Goal: Information Seeking & Learning: Learn about a topic

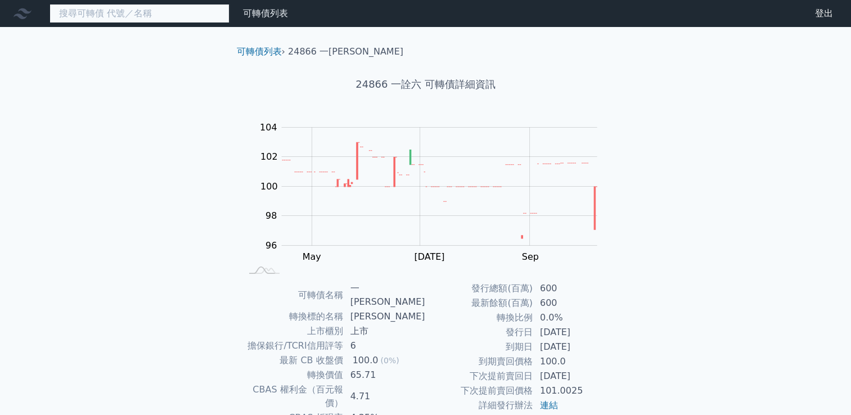
click at [152, 11] on input at bounding box center [139, 13] width 180 height 19
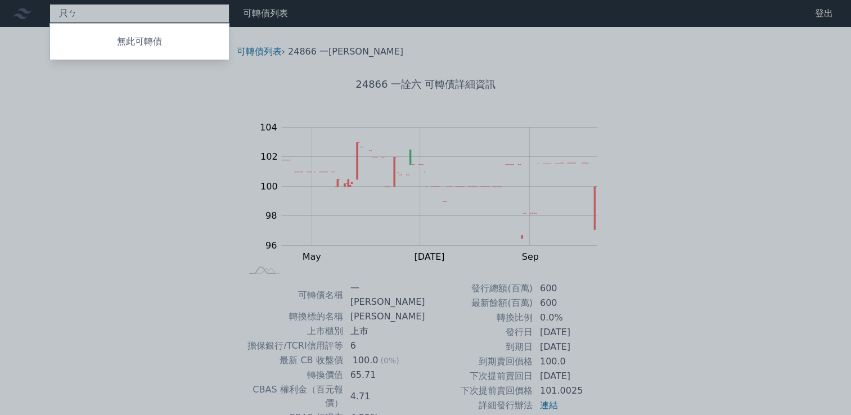
type input "只"
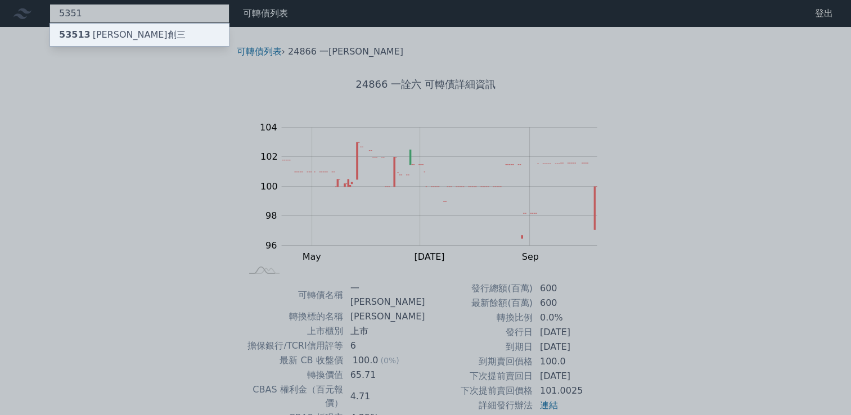
type input "5351"
click at [114, 30] on div "53513 [PERSON_NAME]創三" at bounding box center [122, 34] width 127 height 13
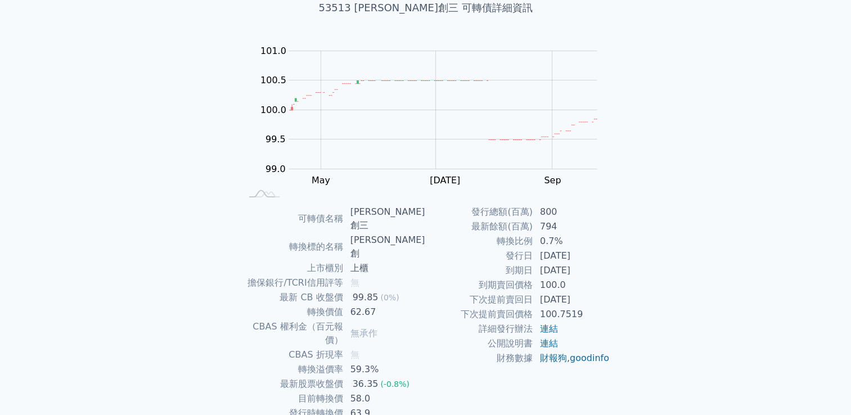
scroll to position [106, 0]
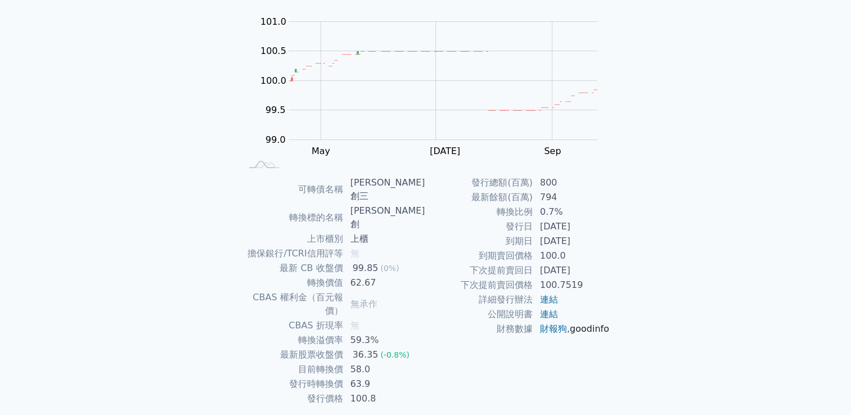
click at [570, 334] on link "goodinfo" at bounding box center [589, 328] width 39 height 11
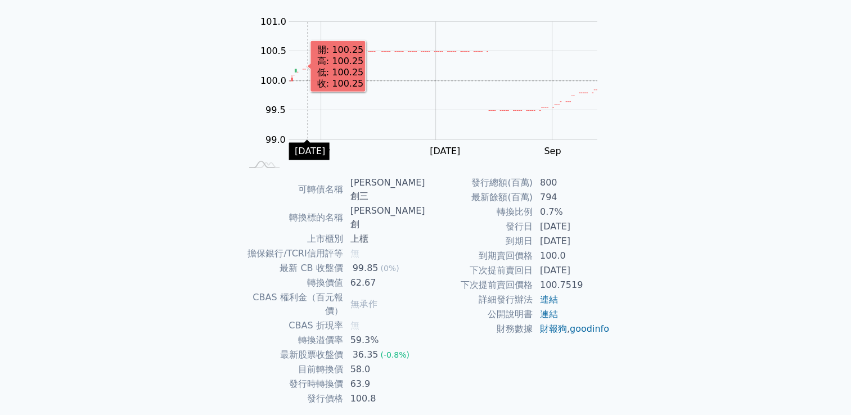
scroll to position [0, 0]
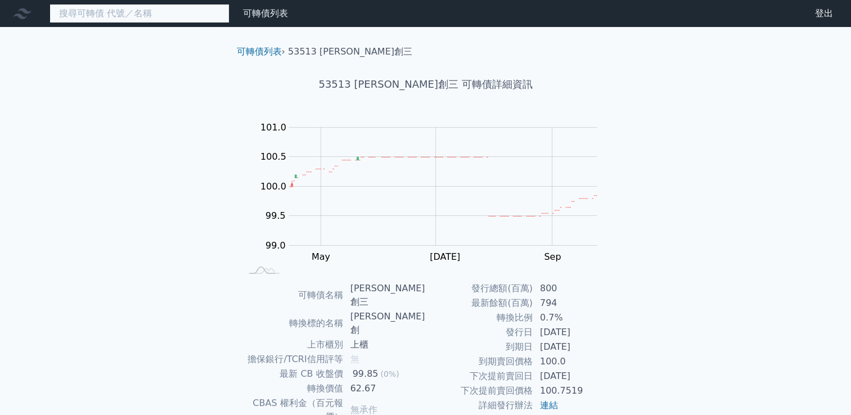
click at [162, 14] on input at bounding box center [139, 13] width 180 height 19
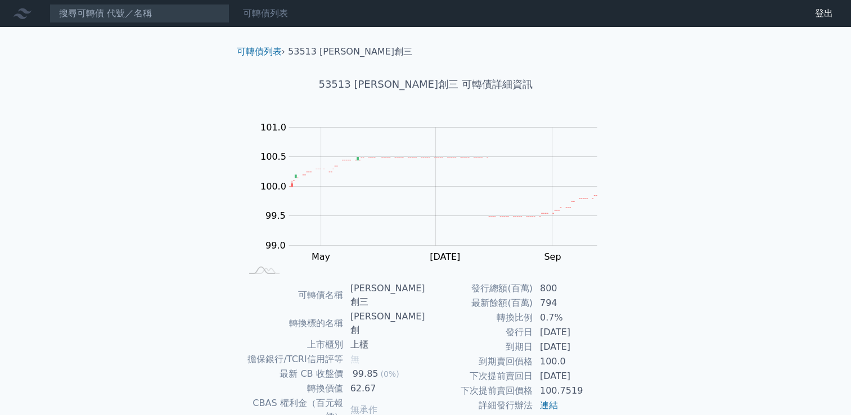
click at [249, 8] on link "可轉債列表" at bounding box center [265, 13] width 45 height 11
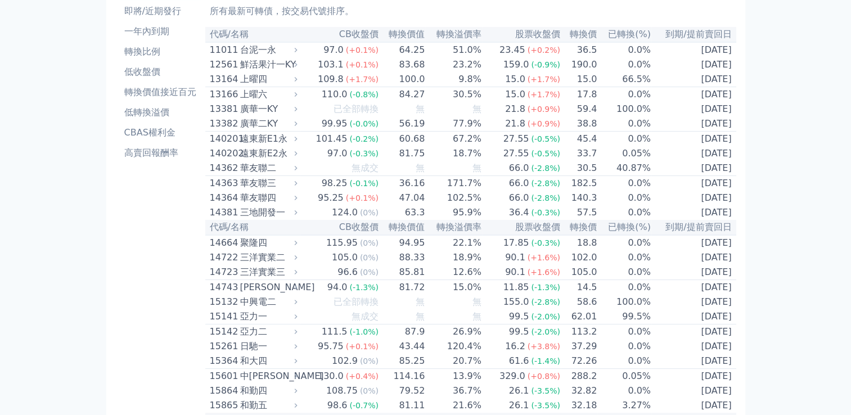
scroll to position [67, 0]
click at [413, 62] on td "83.68" at bounding box center [402, 65] width 46 height 15
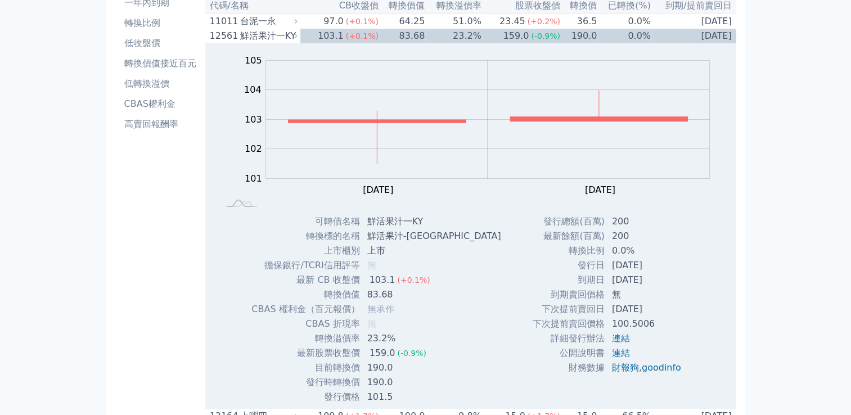
scroll to position [0, 0]
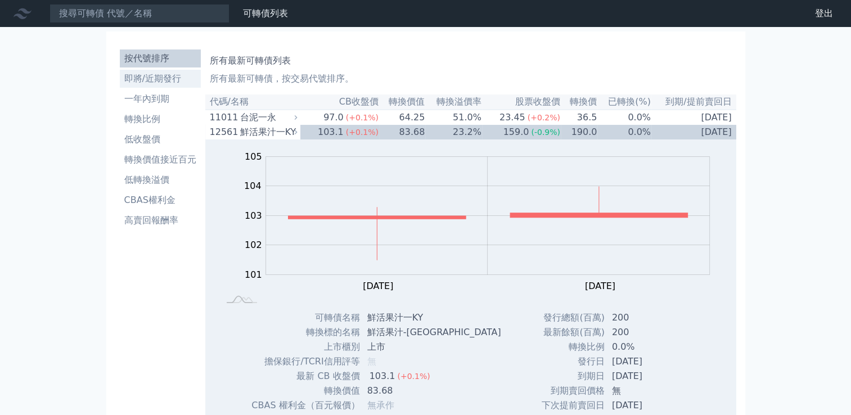
click at [175, 79] on li "即將/近期發行" at bounding box center [160, 78] width 81 height 13
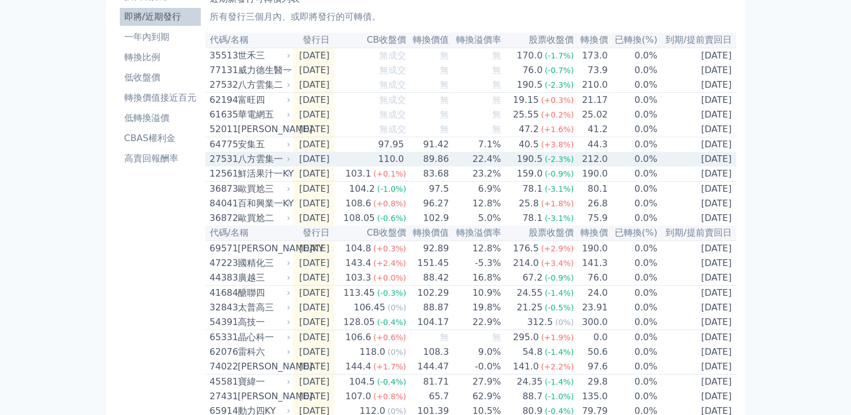
scroll to position [61, 0]
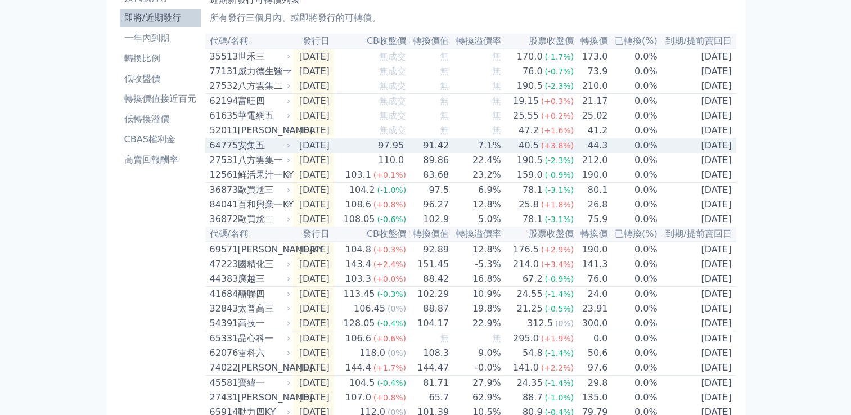
click at [334, 153] on td "[DATE]" at bounding box center [313, 145] width 41 height 15
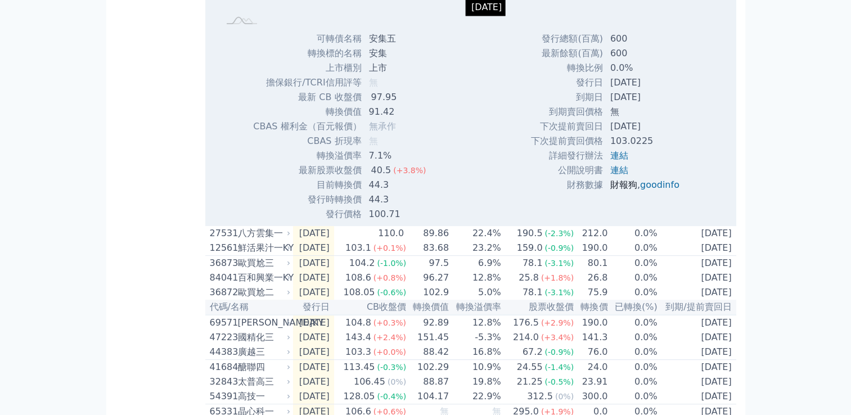
scroll to position [357, 0]
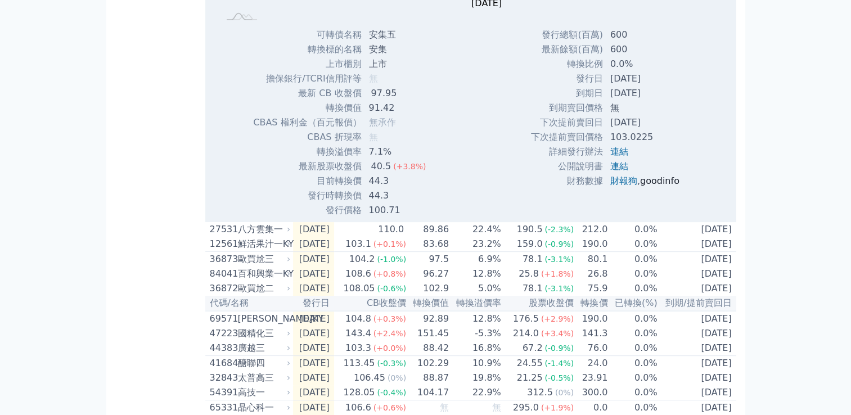
click at [653, 186] on link "goodinfo" at bounding box center [659, 180] width 39 height 11
